Goal: Task Accomplishment & Management: Manage account settings

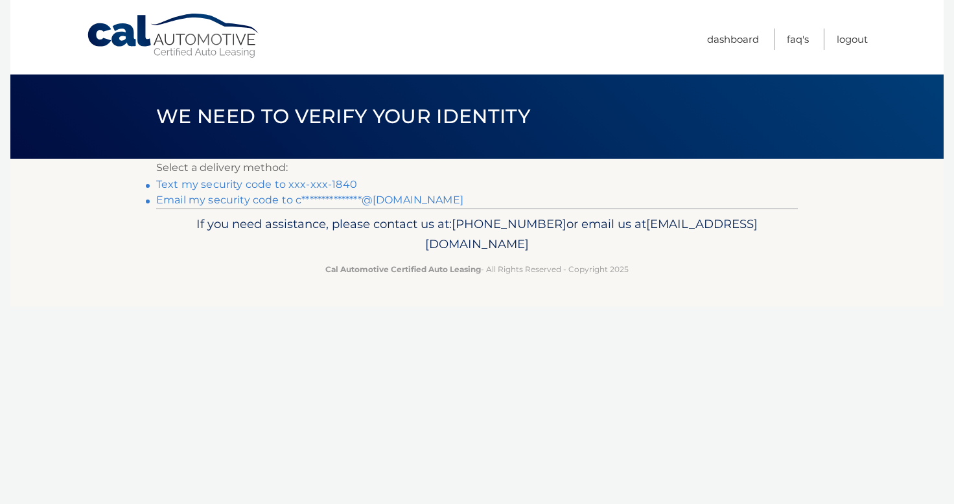
click at [318, 187] on link "Text my security code to xxx-xxx-1840" at bounding box center [256, 184] width 201 height 12
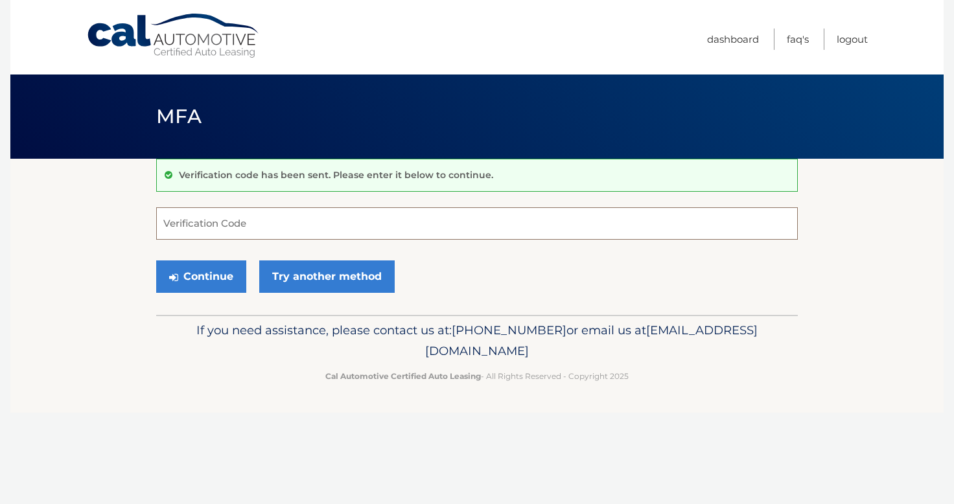
click at [233, 228] on input "Verification Code" at bounding box center [477, 223] width 642 height 32
type input "070337"
click at [215, 279] on button "Continue" at bounding box center [201, 277] width 90 height 32
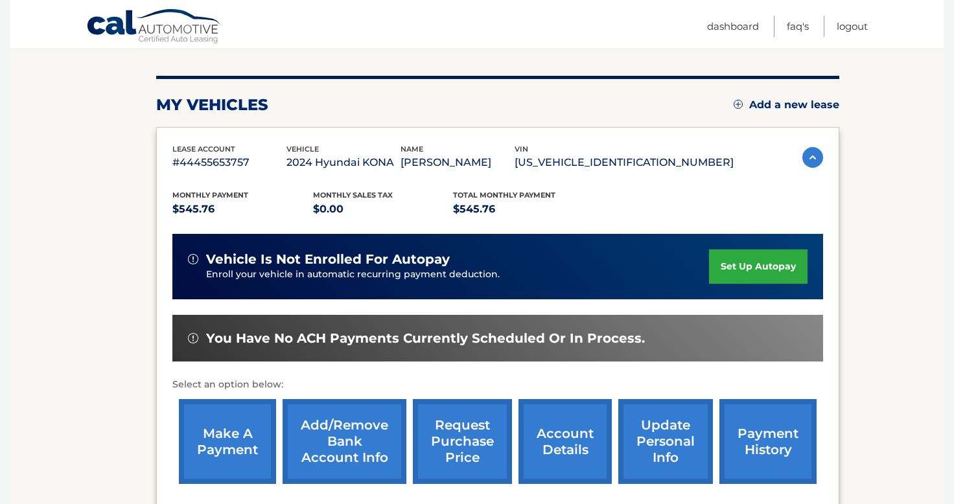
scroll to position [145, 0]
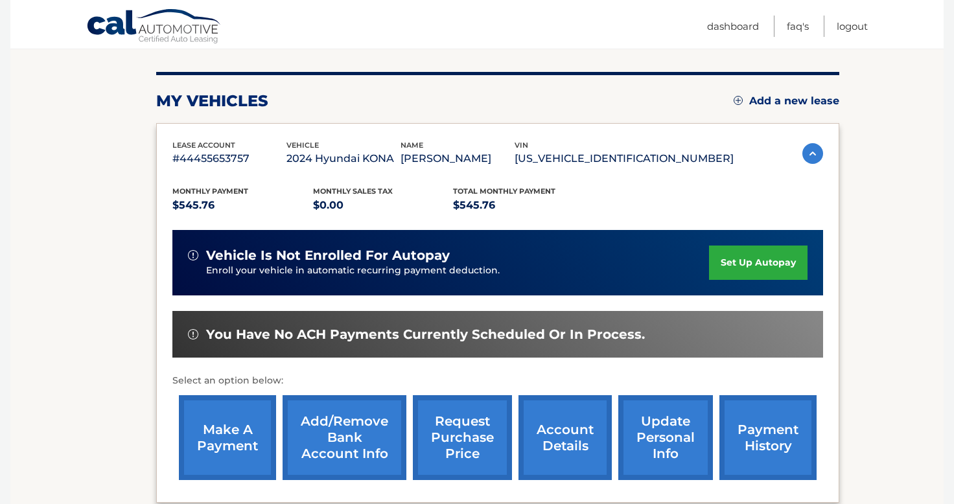
click at [229, 447] on link "make a payment" at bounding box center [227, 437] width 97 height 85
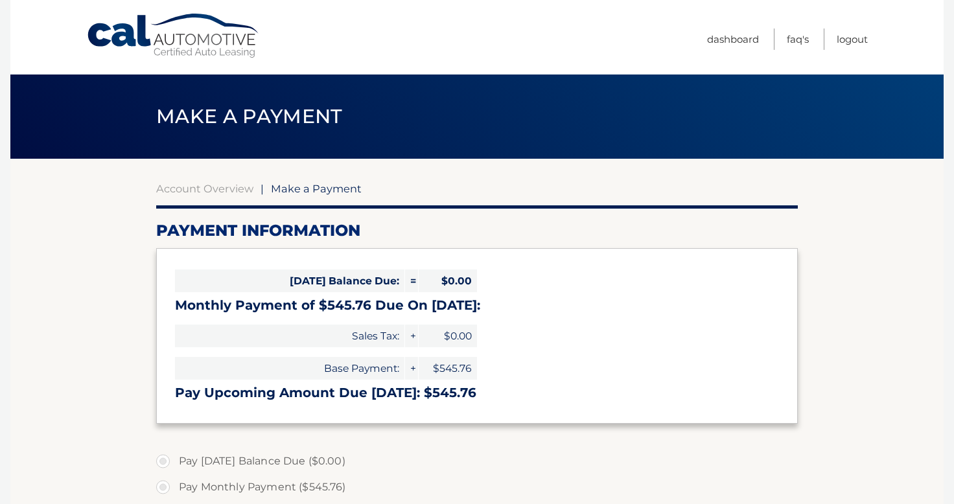
select select "ZmVjODZhYzEtYjY5Zi00M2JhLTk3MzktZTQ5NTAzZDM5MmVk"
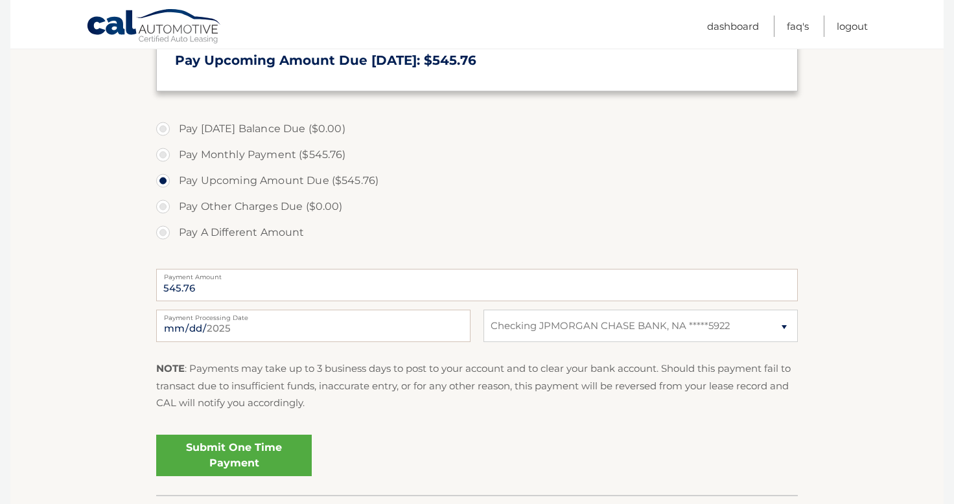
scroll to position [335, 0]
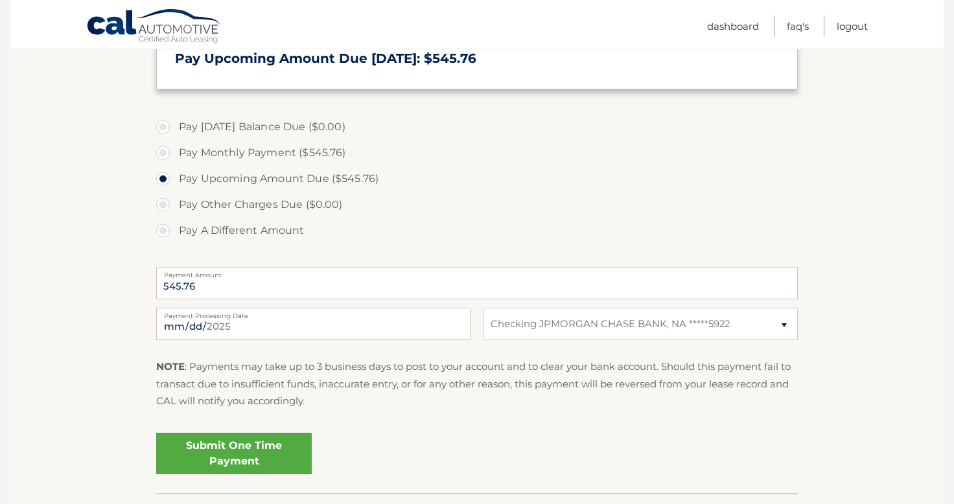
click at [233, 452] on link "Submit One Time Payment" at bounding box center [234, 453] width 156 height 41
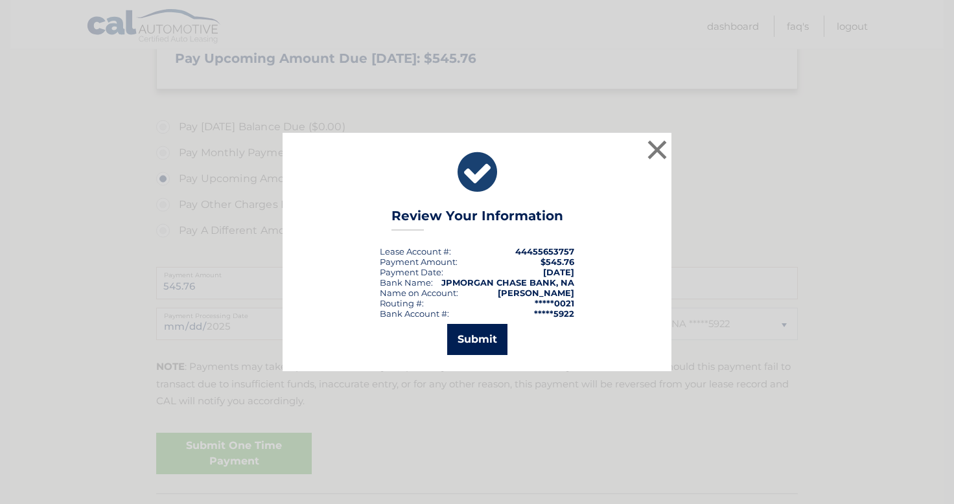
click at [477, 347] on button "Submit" at bounding box center [477, 339] width 60 height 31
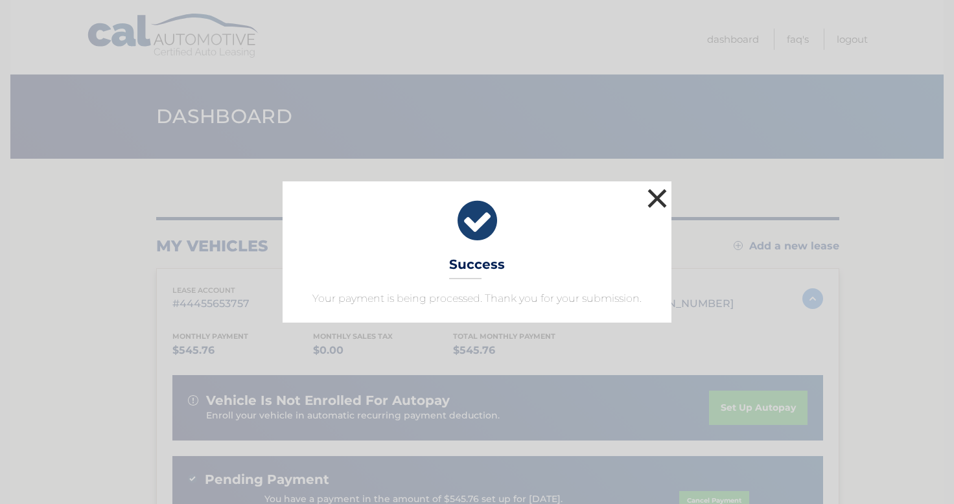
click at [663, 193] on button "×" at bounding box center [657, 198] width 26 height 26
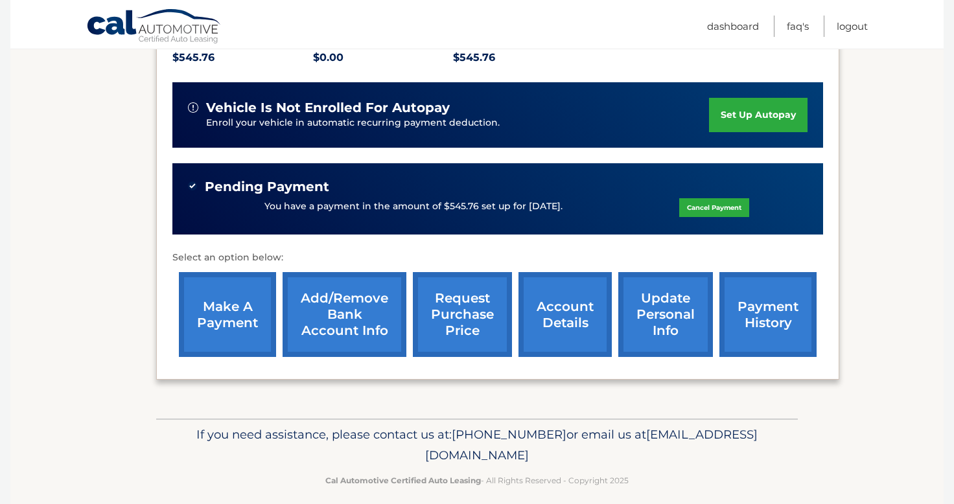
scroll to position [305, 0]
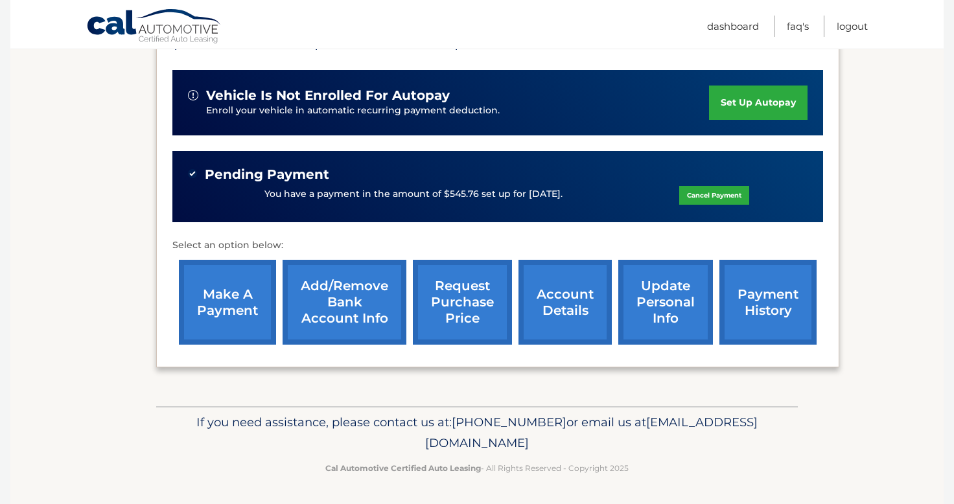
click at [757, 301] on link "payment history" at bounding box center [768, 302] width 97 height 85
